Goal: Find contact information: Find contact information

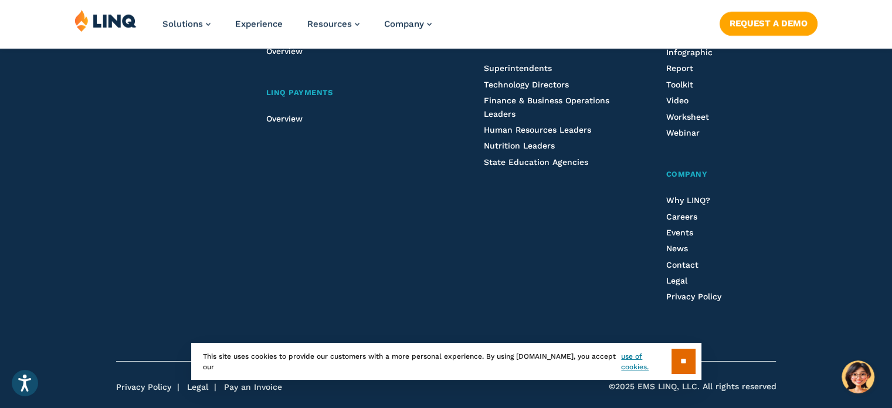
scroll to position [3218, 0]
click at [697, 269] on span "Contact" at bounding box center [682, 263] width 32 height 9
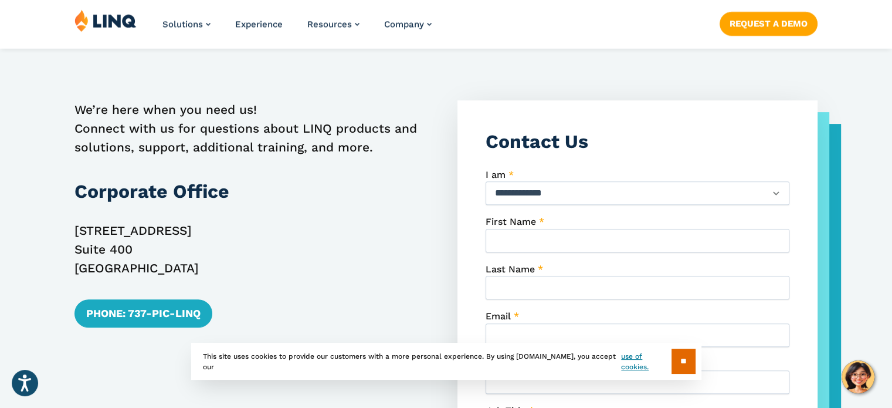
scroll to position [383, 0]
